Goal: Transaction & Acquisition: Purchase product/service

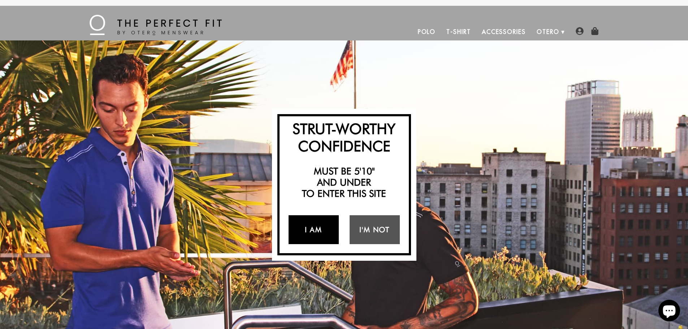
click at [319, 227] on link "I Am" at bounding box center [313, 229] width 50 height 29
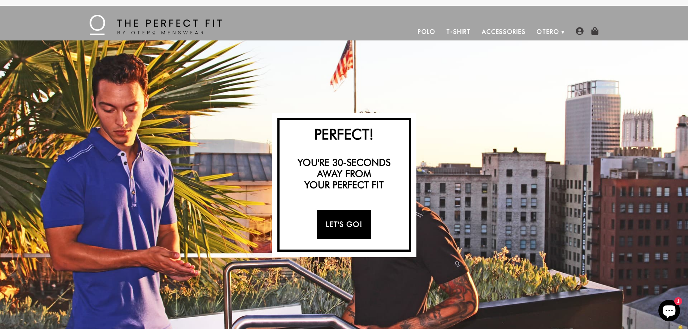
click at [336, 226] on link "Let's Go!" at bounding box center [344, 224] width 55 height 29
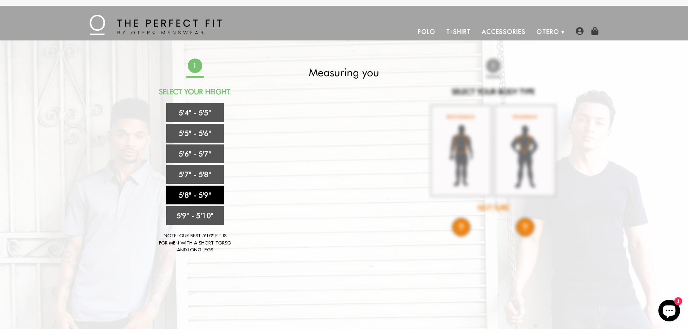
click at [201, 193] on link "5'8" - 5'9"" at bounding box center [195, 195] width 58 height 19
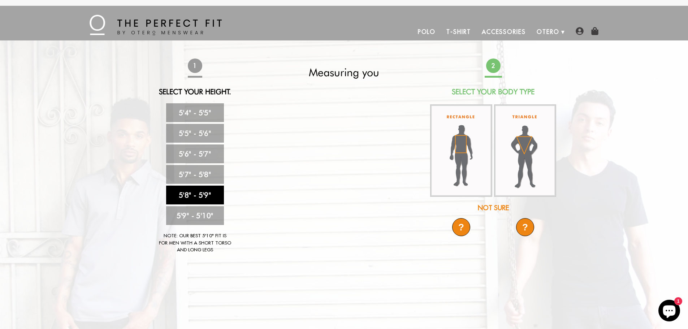
click at [465, 228] on div "?" at bounding box center [461, 227] width 18 height 18
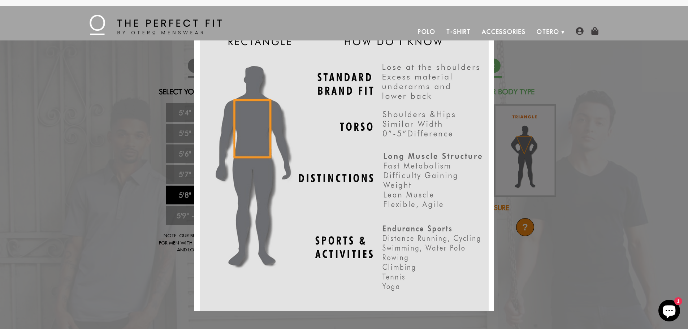
click at [509, 85] on div "X" at bounding box center [344, 164] width 688 height 329
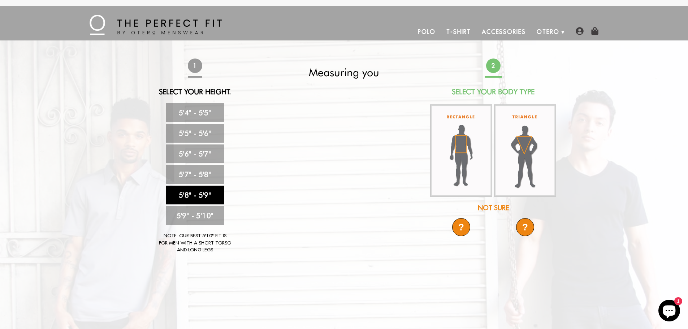
click at [487, 150] on img at bounding box center [461, 150] width 62 height 92
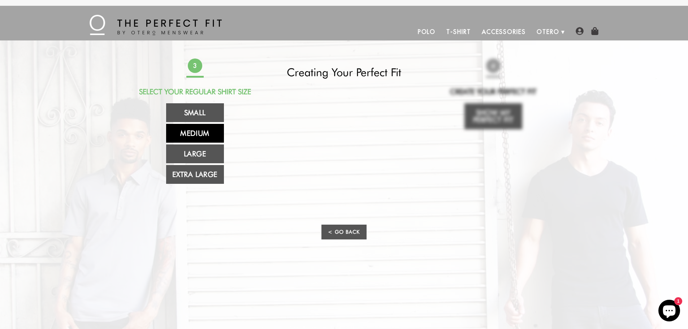
click at [205, 133] on link "Medium" at bounding box center [195, 133] width 58 height 19
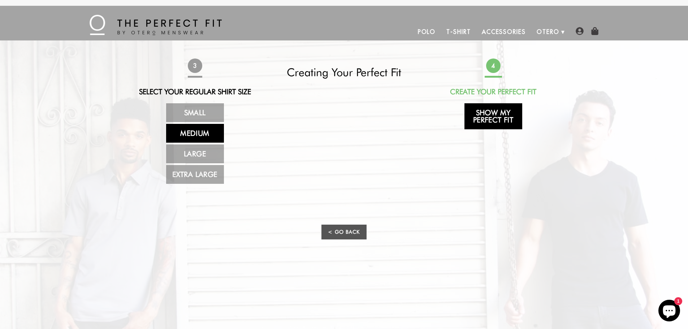
click at [493, 117] on link "Show My Perfect Fit" at bounding box center [493, 116] width 58 height 26
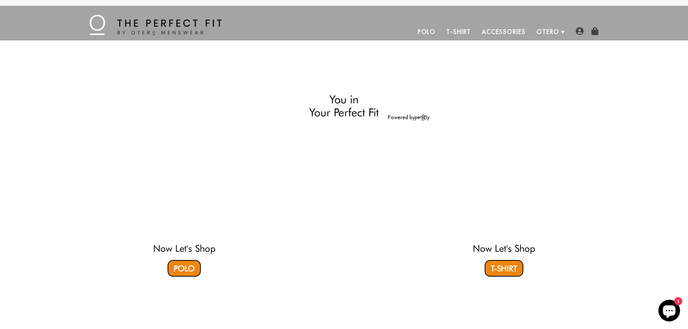
select select "58-59"
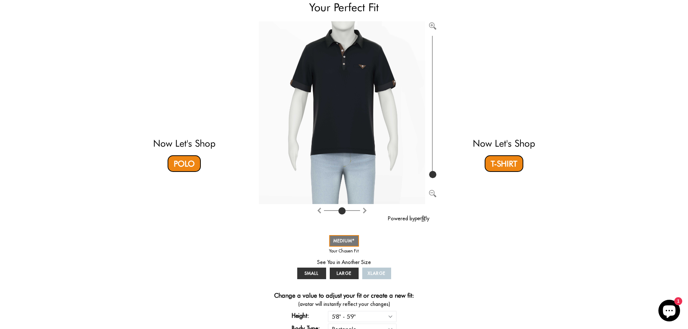
scroll to position [108, 0]
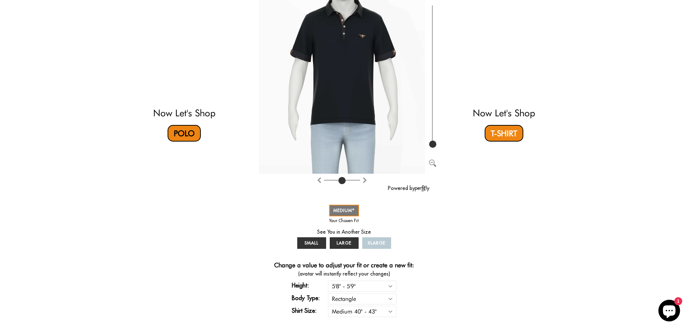
click at [186, 135] on link "Polo" at bounding box center [183, 133] width 33 height 17
click at [366, 309] on select "Small 36" - 39" Medium 40" - 43" Large 44" - 47" Extra Large 48" - 50"" at bounding box center [362, 311] width 69 height 11
select select "L"
click at [328, 306] on select "Small 36" - 39" Medium 40" - 43" Large 44" - 47" Extra Large 48" - 50"" at bounding box center [362, 311] width 69 height 11
click at [431, 276] on div "Now Let's Shop Polo You in Your Perfect Fit Powered by SMALL MEDIUM LARGE XLARG…" at bounding box center [344, 137] width 426 height 374
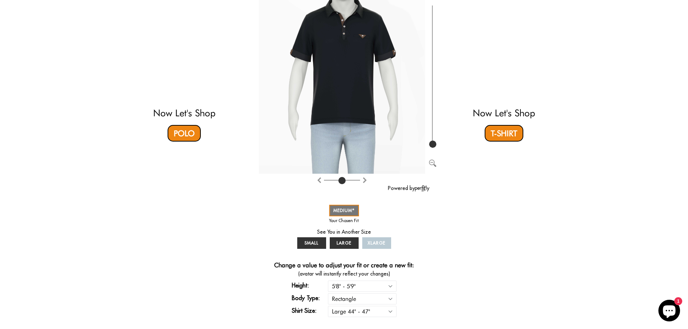
select select "58-59"
select select "L"
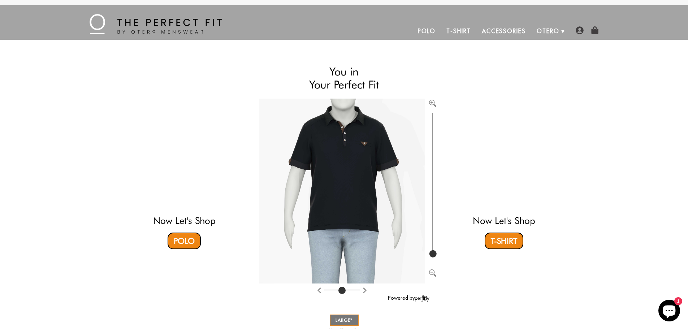
scroll to position [0, 0]
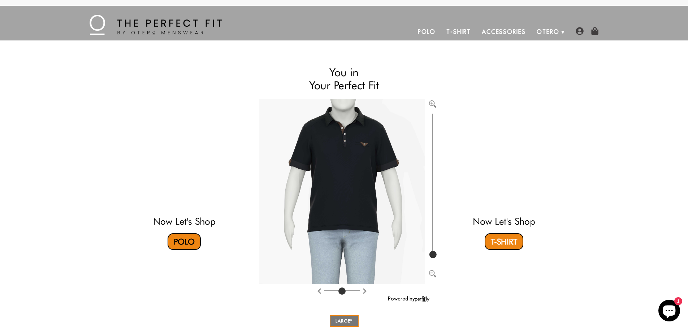
click at [182, 239] on link "Polo" at bounding box center [183, 241] width 33 height 17
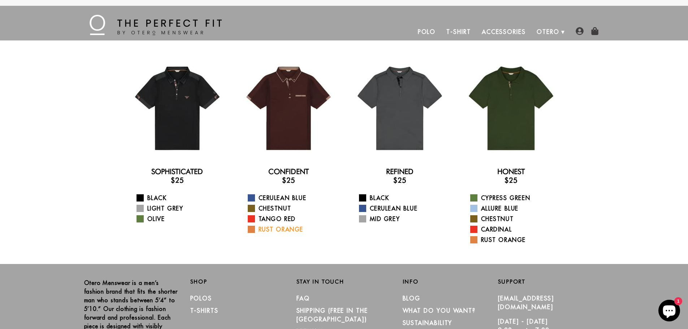
click at [254, 230] on span at bounding box center [251, 229] width 7 height 7
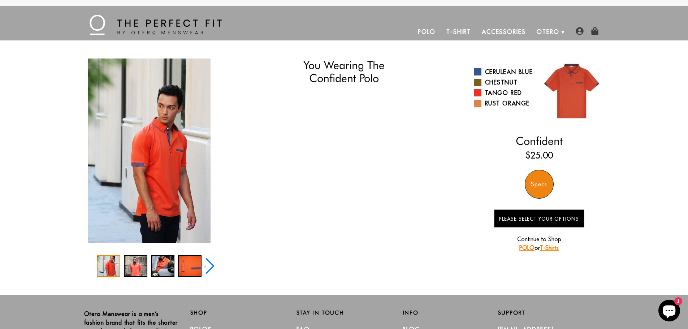
select select "58-59"
select select "L"
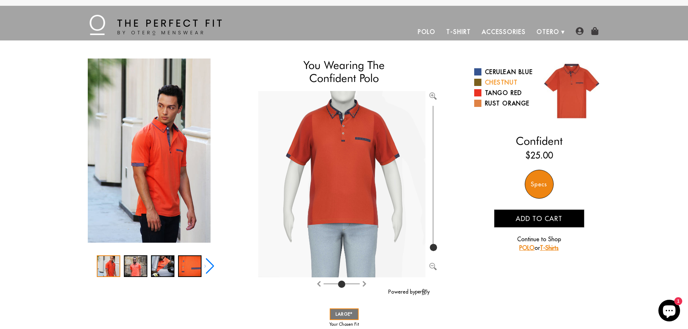
click at [476, 86] on span at bounding box center [477, 82] width 7 height 7
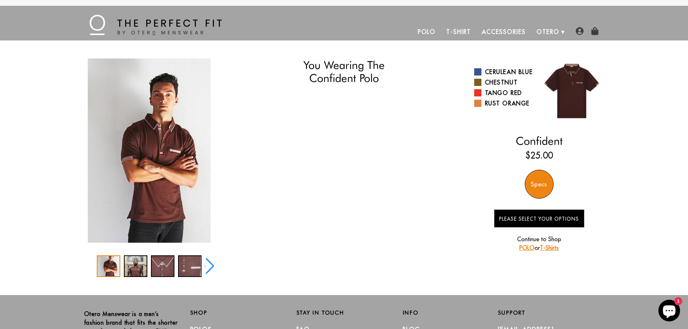
select select "58-59"
select select "L"
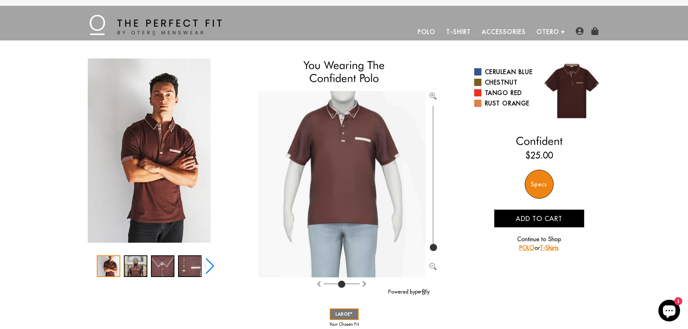
click at [539, 221] on span "Add to cart" at bounding box center [538, 218] width 47 height 8
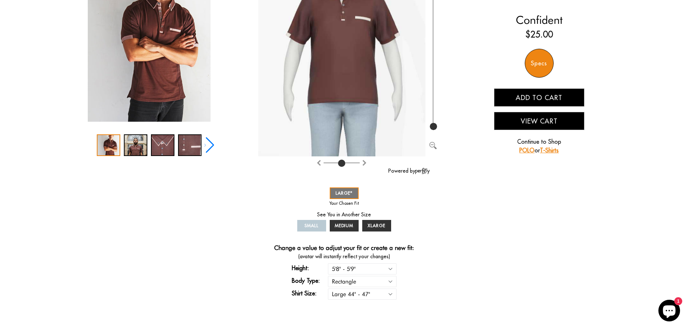
scroll to position [7, 0]
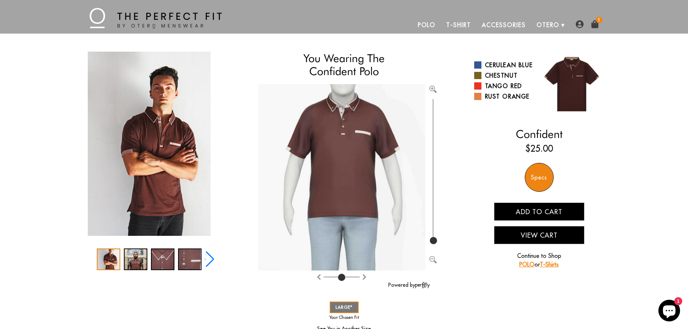
click at [530, 265] on link "POLO" at bounding box center [526, 264] width 15 height 7
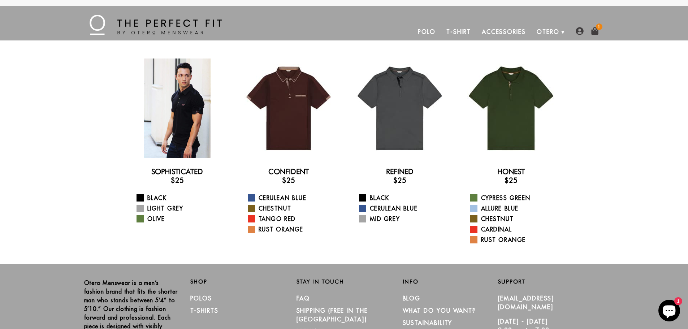
click at [167, 119] on div at bounding box center [177, 108] width 100 height 100
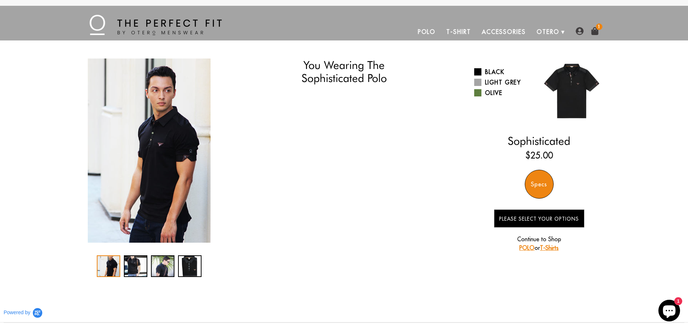
select select "58-59"
select select "L"
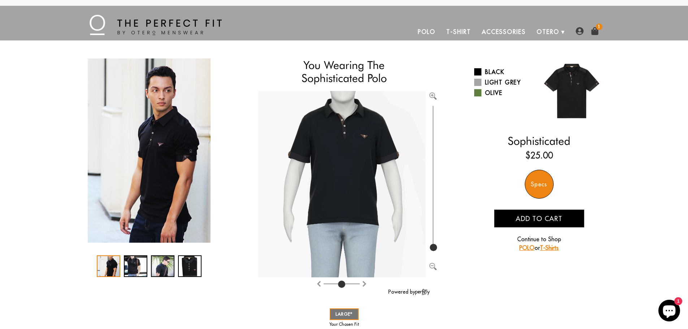
click at [530, 215] on span "Add to cart" at bounding box center [538, 218] width 47 height 8
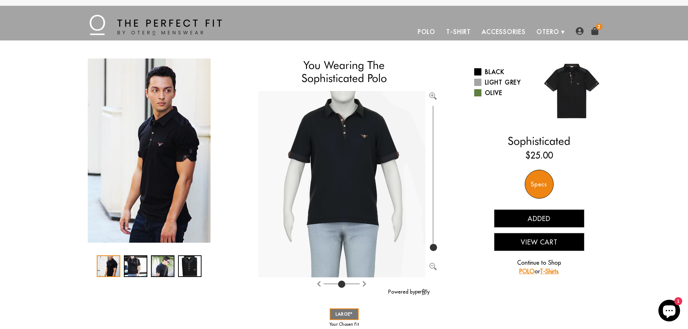
click at [596, 30] on img at bounding box center [595, 31] width 8 height 8
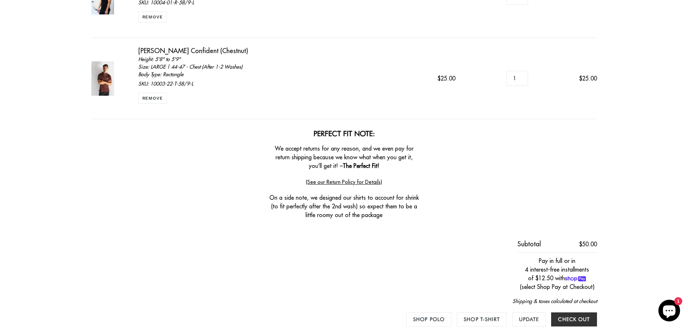
scroll to position [180, 0]
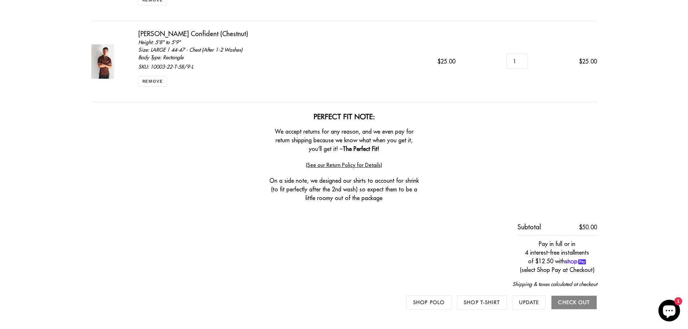
click at [564, 302] on input "Check out" at bounding box center [573, 302] width 45 height 14
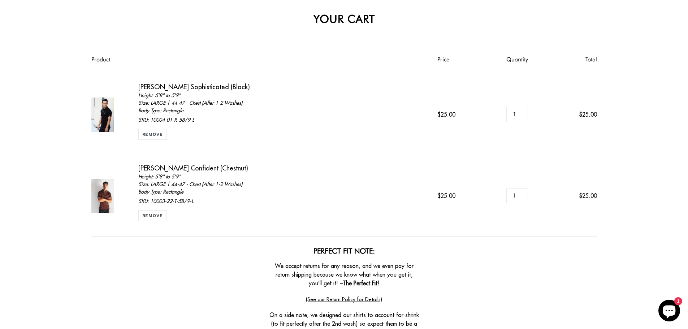
scroll to position [0, 0]
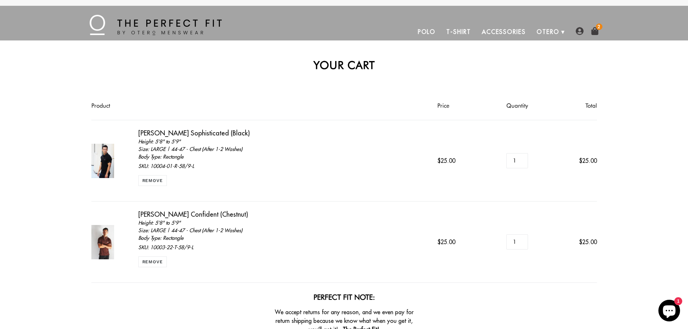
click at [668, 306] on icon "Chat window" at bounding box center [669, 311] width 13 height 13
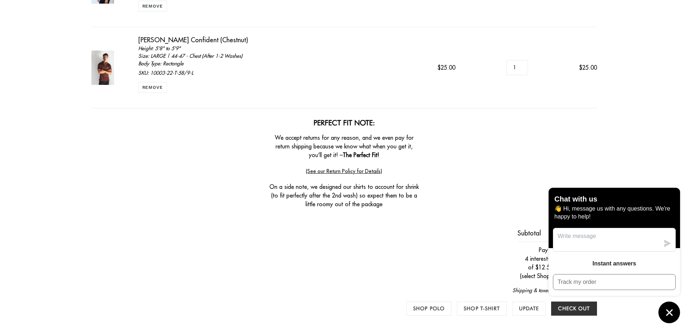
scroll to position [180, 0]
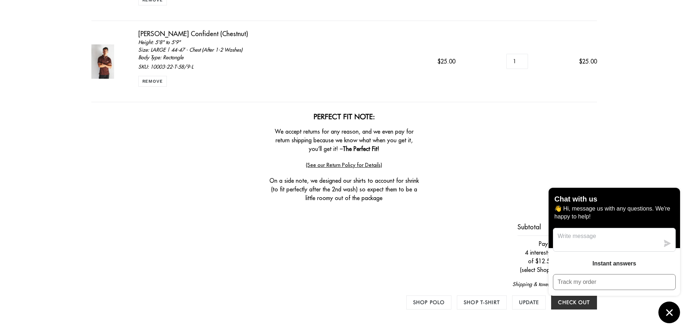
click at [665, 155] on main "Your cart Product Price Quantity Total [PERSON_NAME] Sophisticated (Black) Heig…" at bounding box center [344, 97] width 688 height 475
